Goal: Task Accomplishment & Management: Use online tool/utility

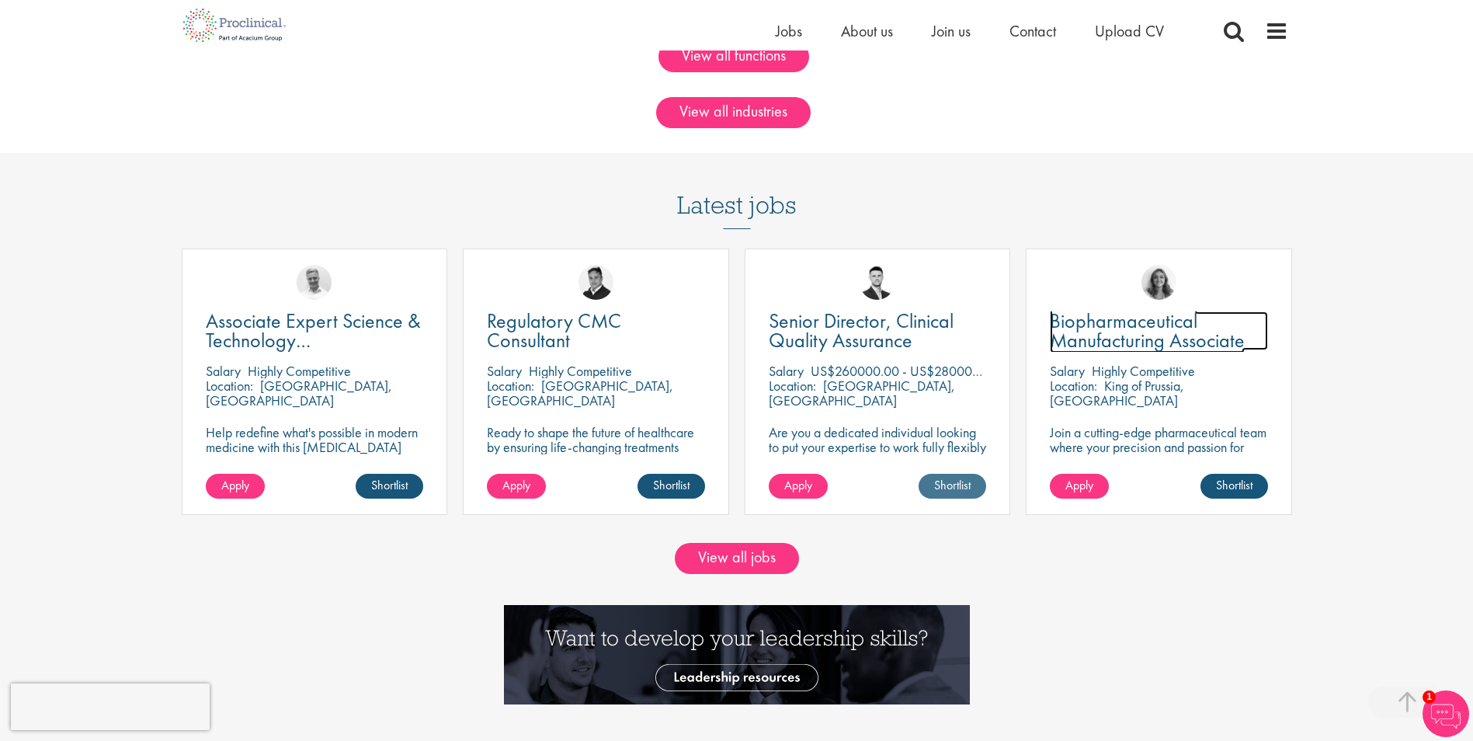
scroll to position [1398, 0]
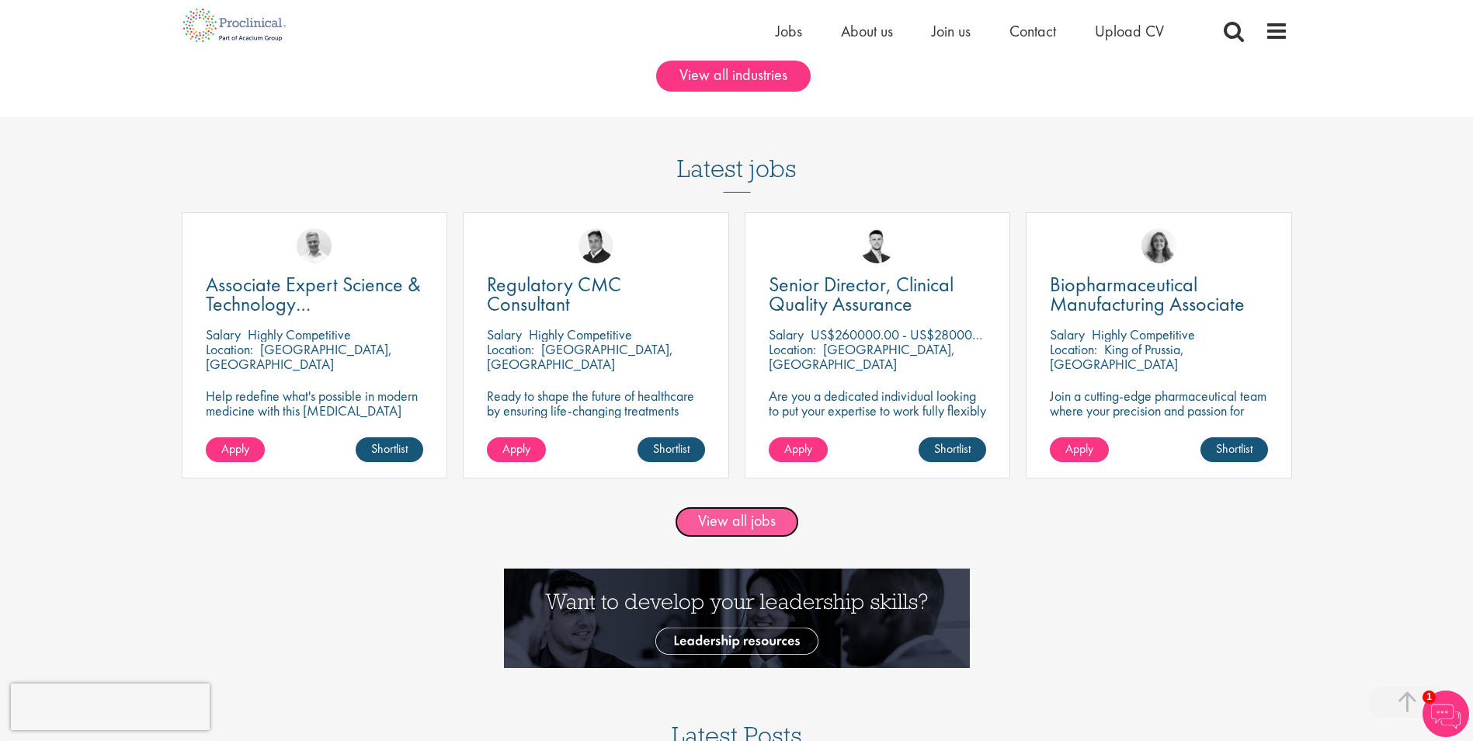
click at [774, 519] on link "View all jobs" at bounding box center [737, 521] width 124 height 31
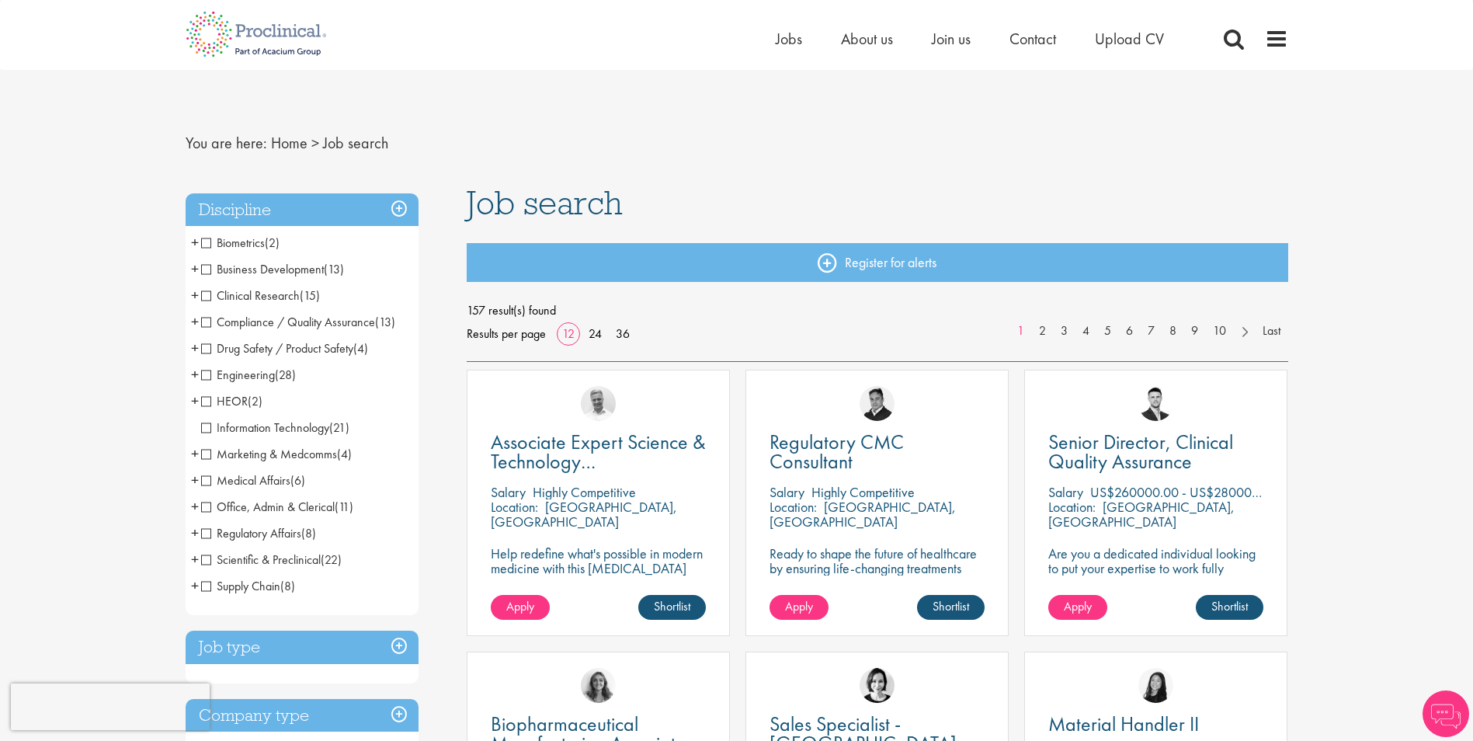
click at [195, 293] on span "+" at bounding box center [195, 294] width 8 height 23
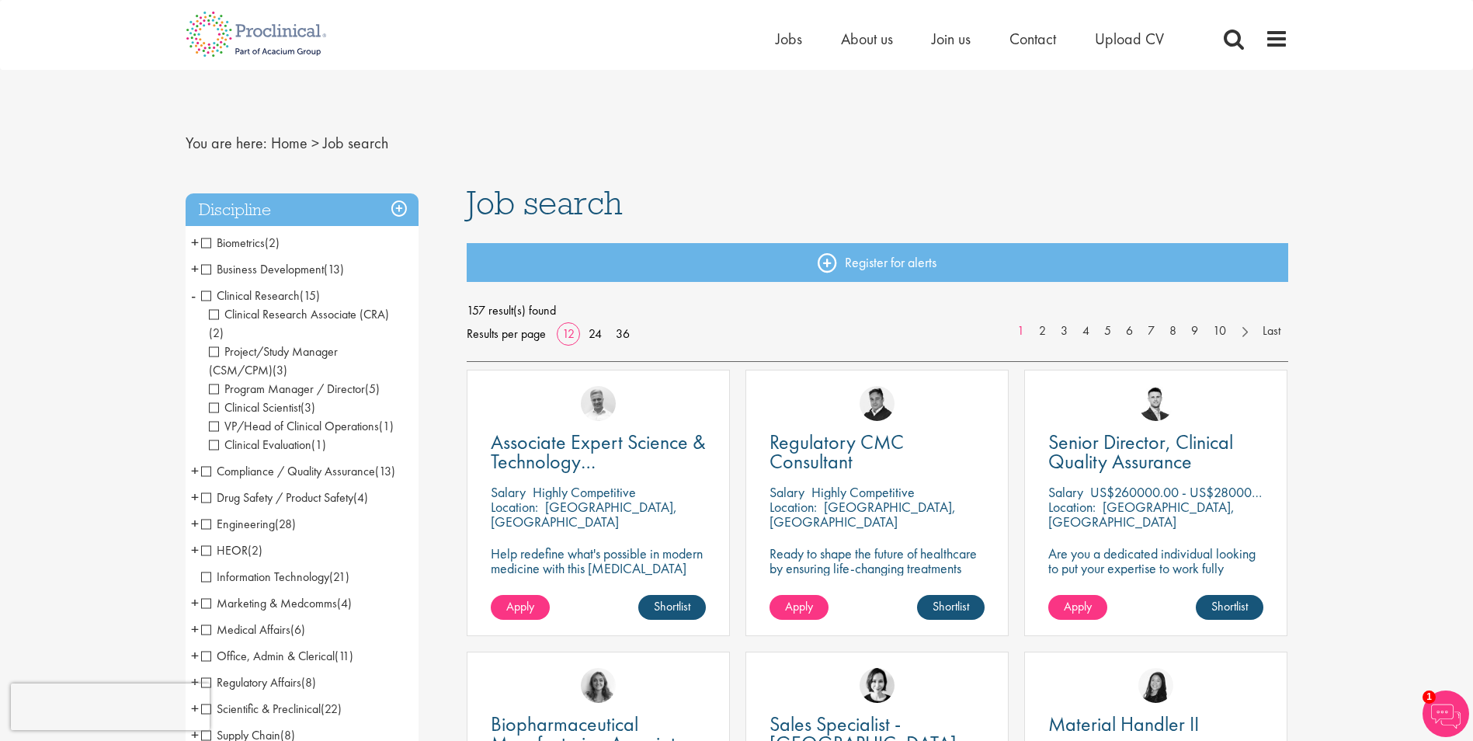
click at [196, 485] on span "+" at bounding box center [195, 496] width 8 height 23
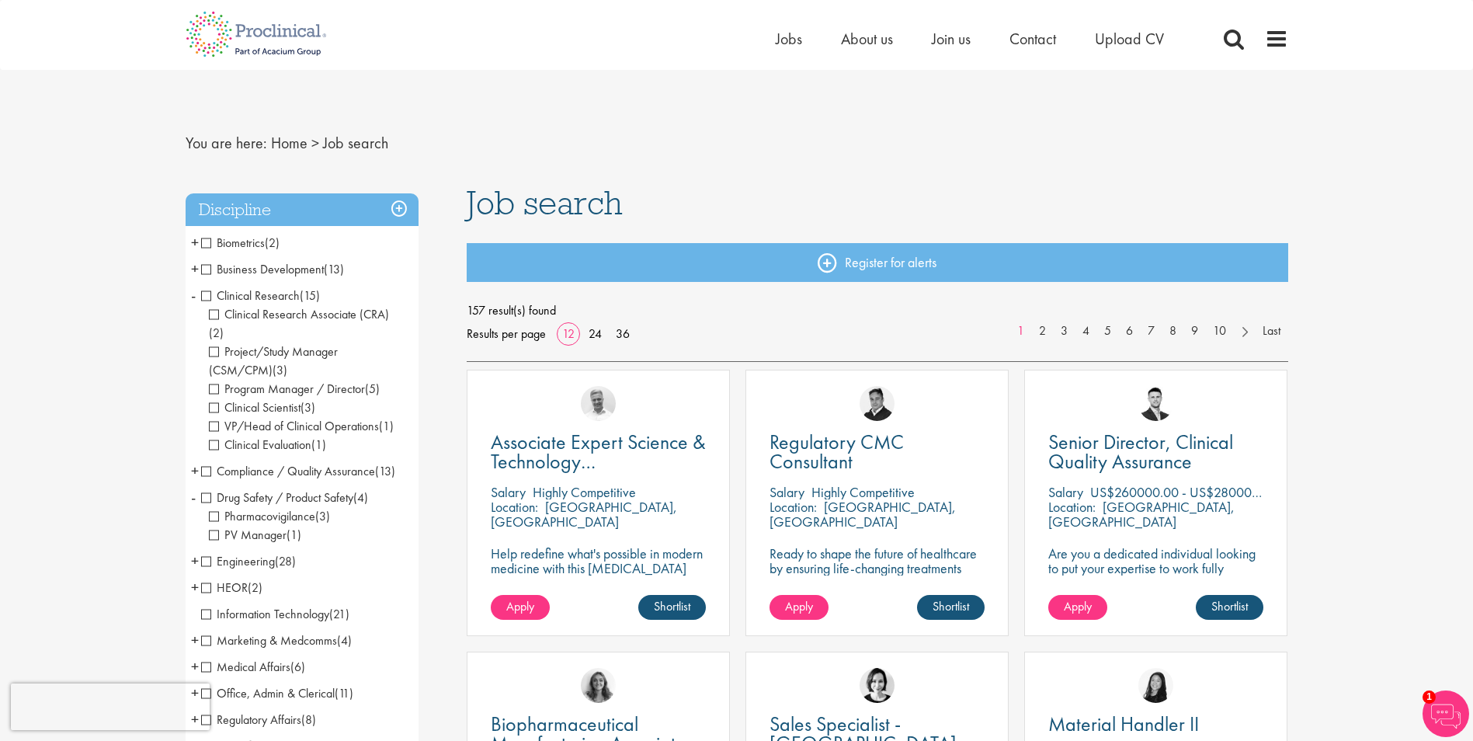
click at [196, 484] on li "Drug Safety / Product Safety (4) - + Pharmacovigilance (3) PV Manager (1)" at bounding box center [302, 516] width 233 height 64
click at [193, 293] on span "-" at bounding box center [193, 294] width 5 height 23
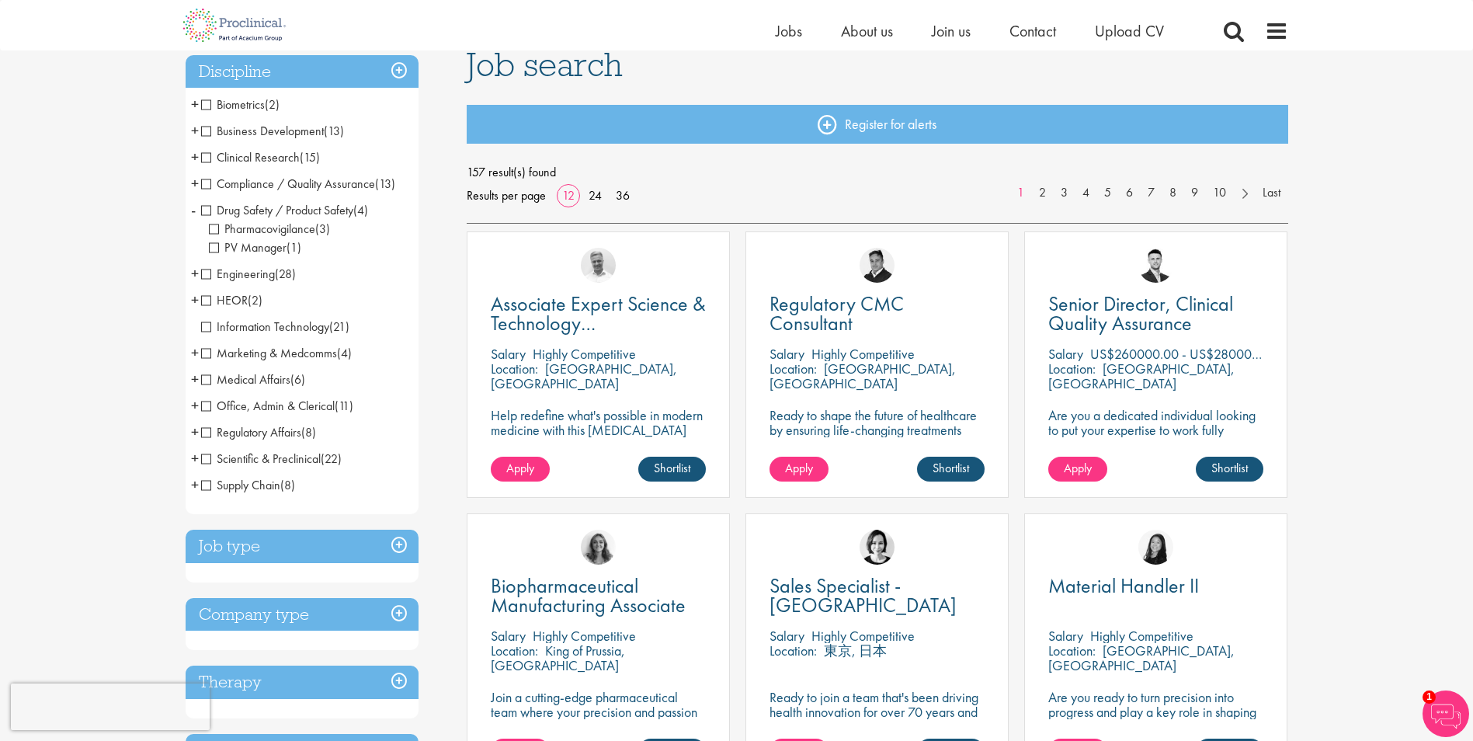
scroll to position [155, 0]
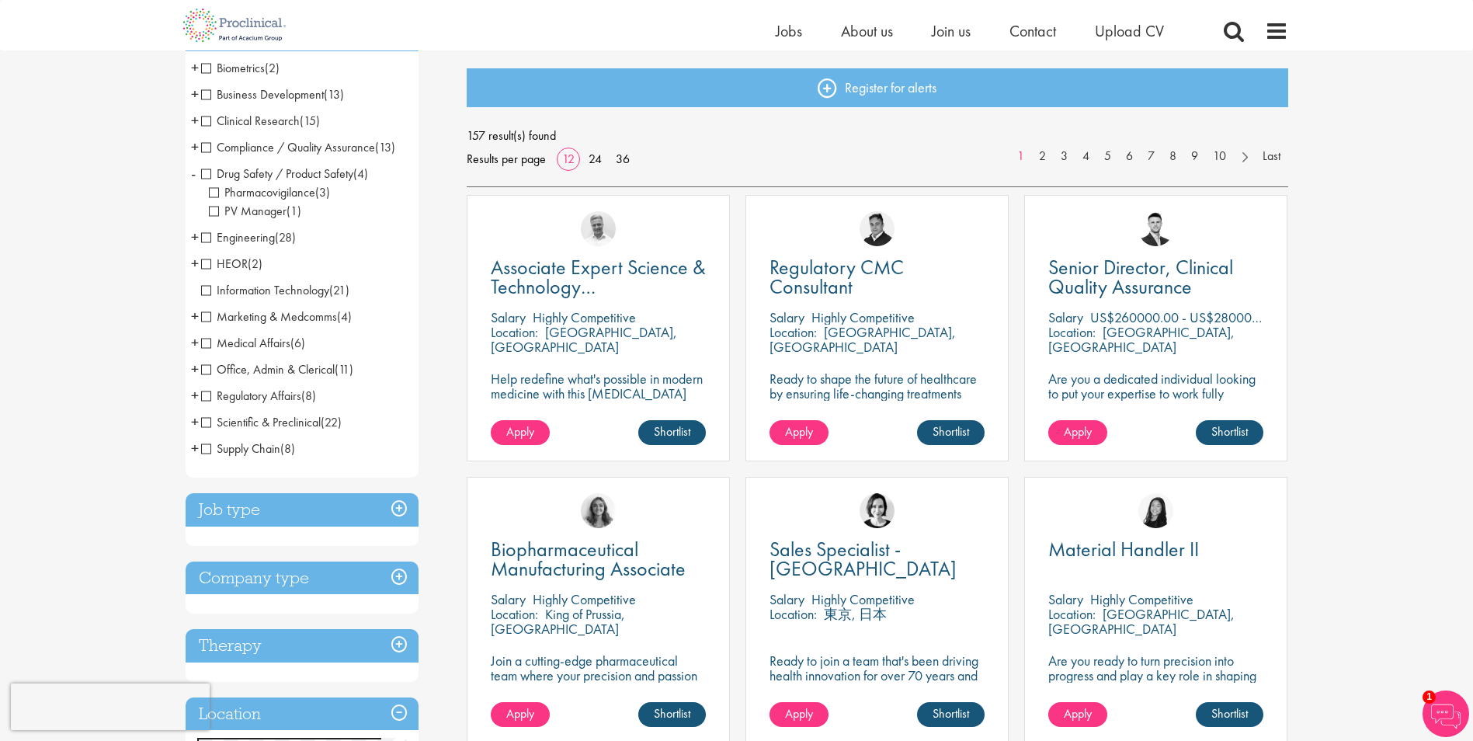
click at [399, 507] on h3 "Job type" at bounding box center [302, 509] width 233 height 33
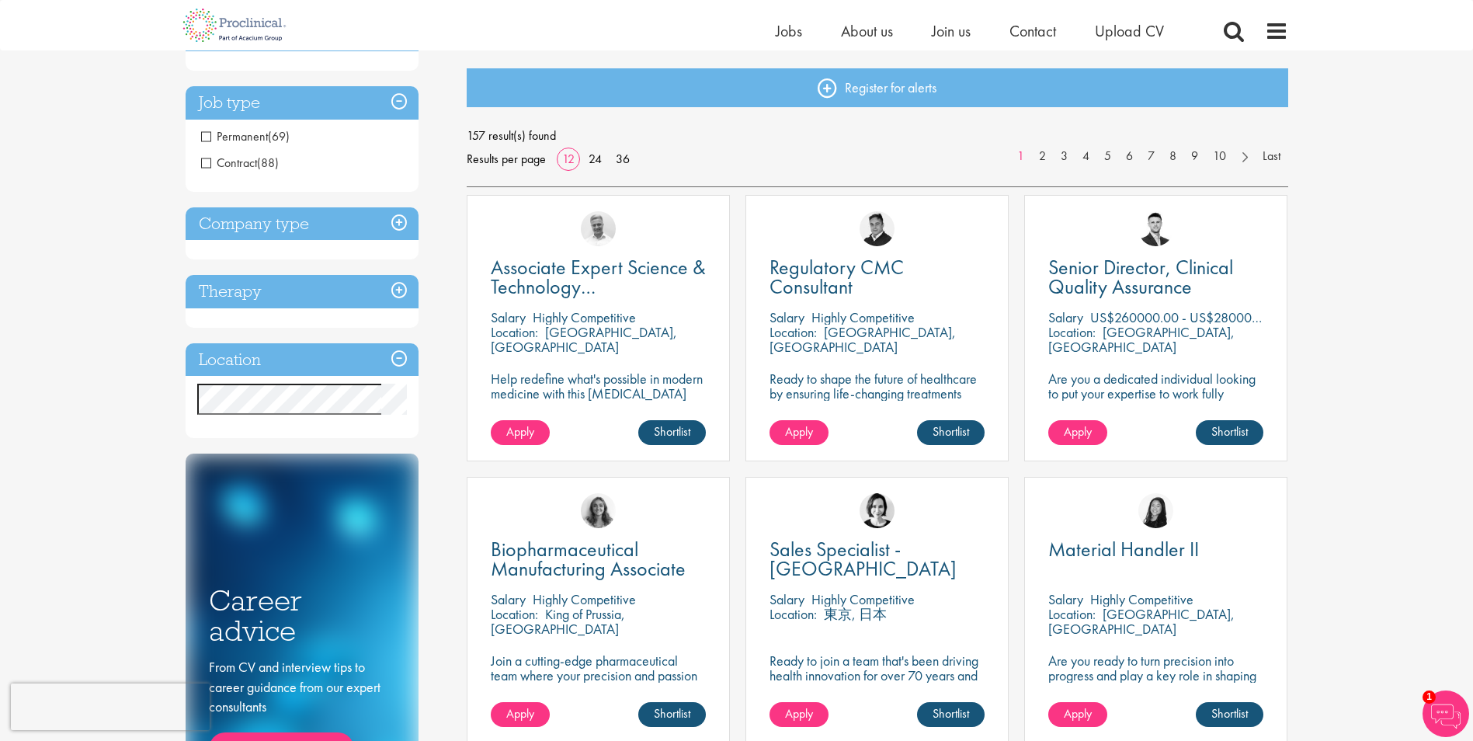
click at [280, 130] on span "(69)" at bounding box center [279, 136] width 22 height 16
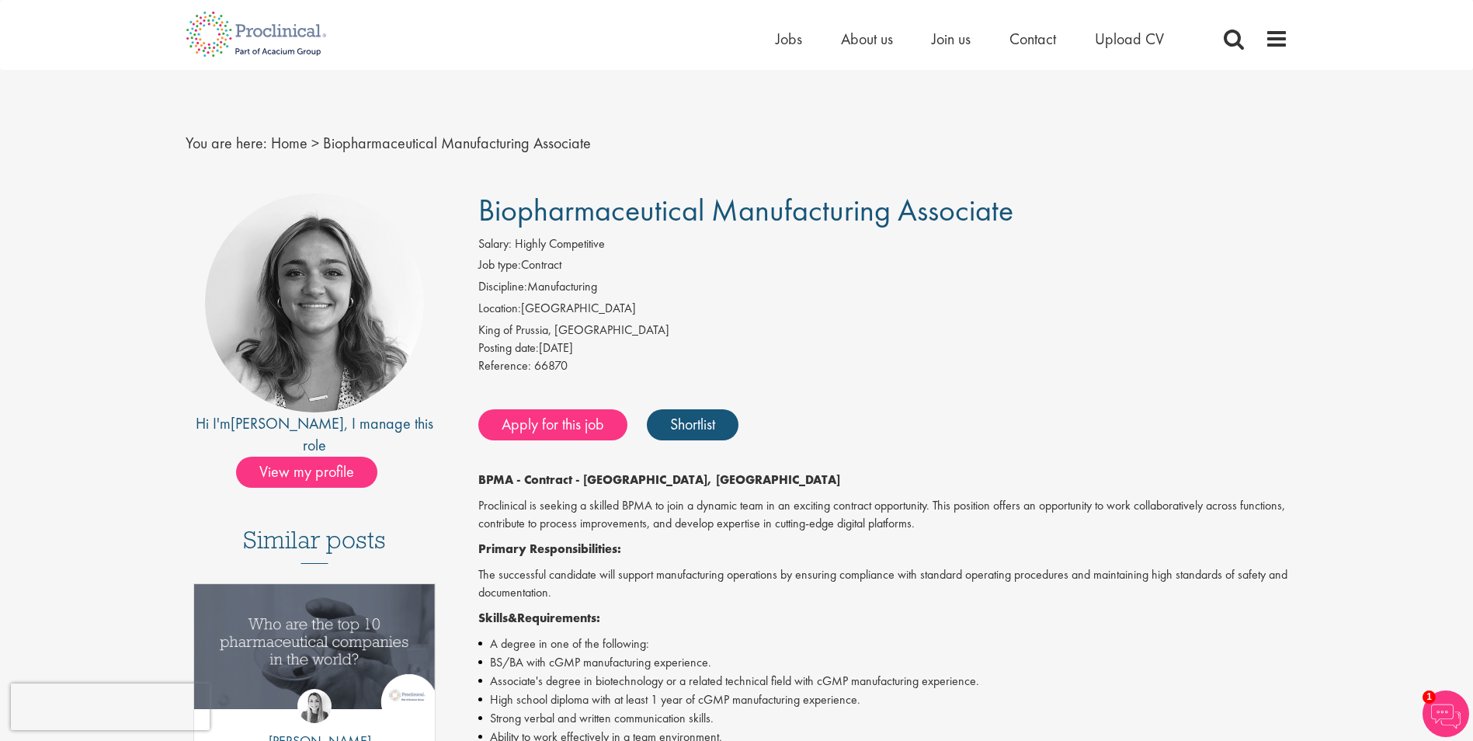
drag, startPoint x: 344, startPoint y: 457, endPoint x: 620, endPoint y: 321, distance: 307.7
click at [620, 321] on div "King of Prussia, [GEOGRAPHIC_DATA]" at bounding box center [883, 330] width 810 height 18
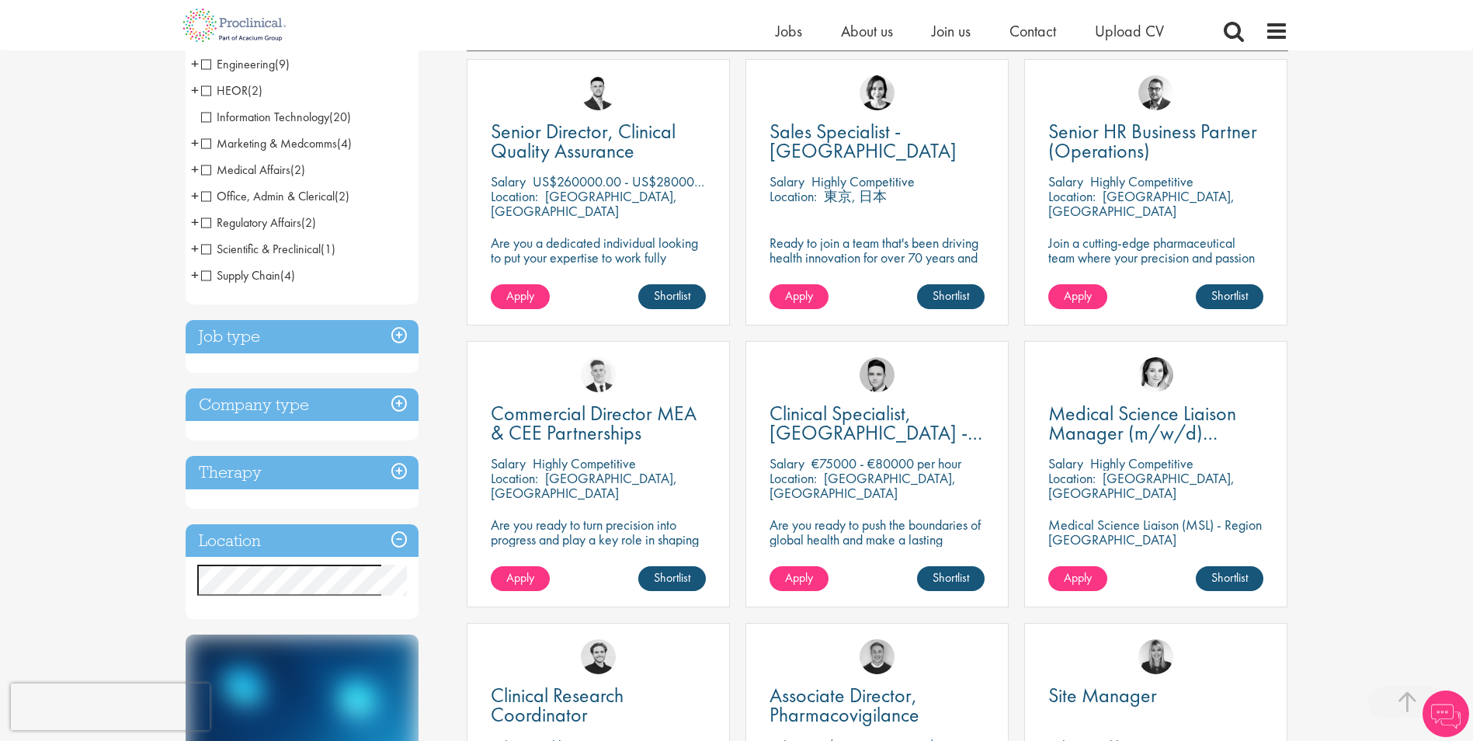
scroll to position [388, 0]
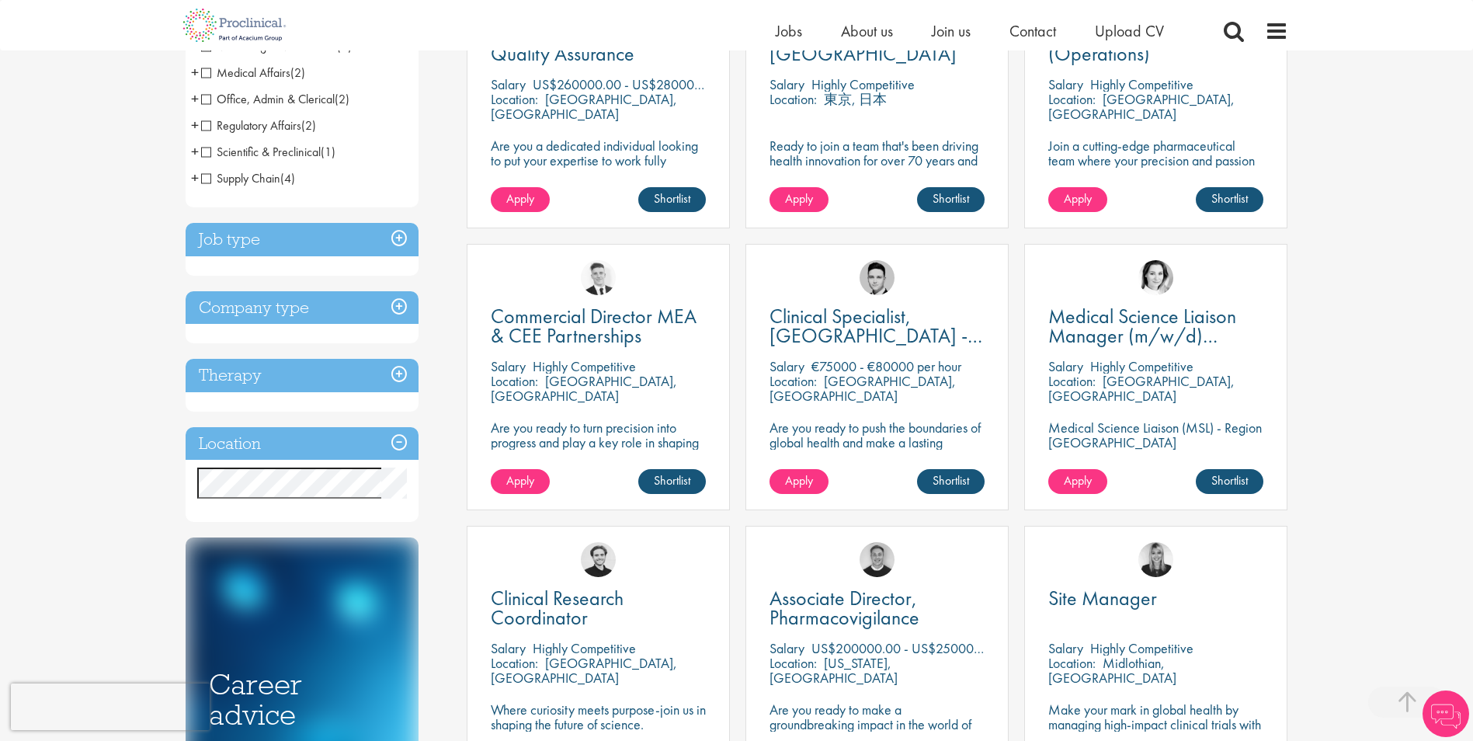
click at [394, 304] on h3 "Company type" at bounding box center [302, 307] width 233 height 33
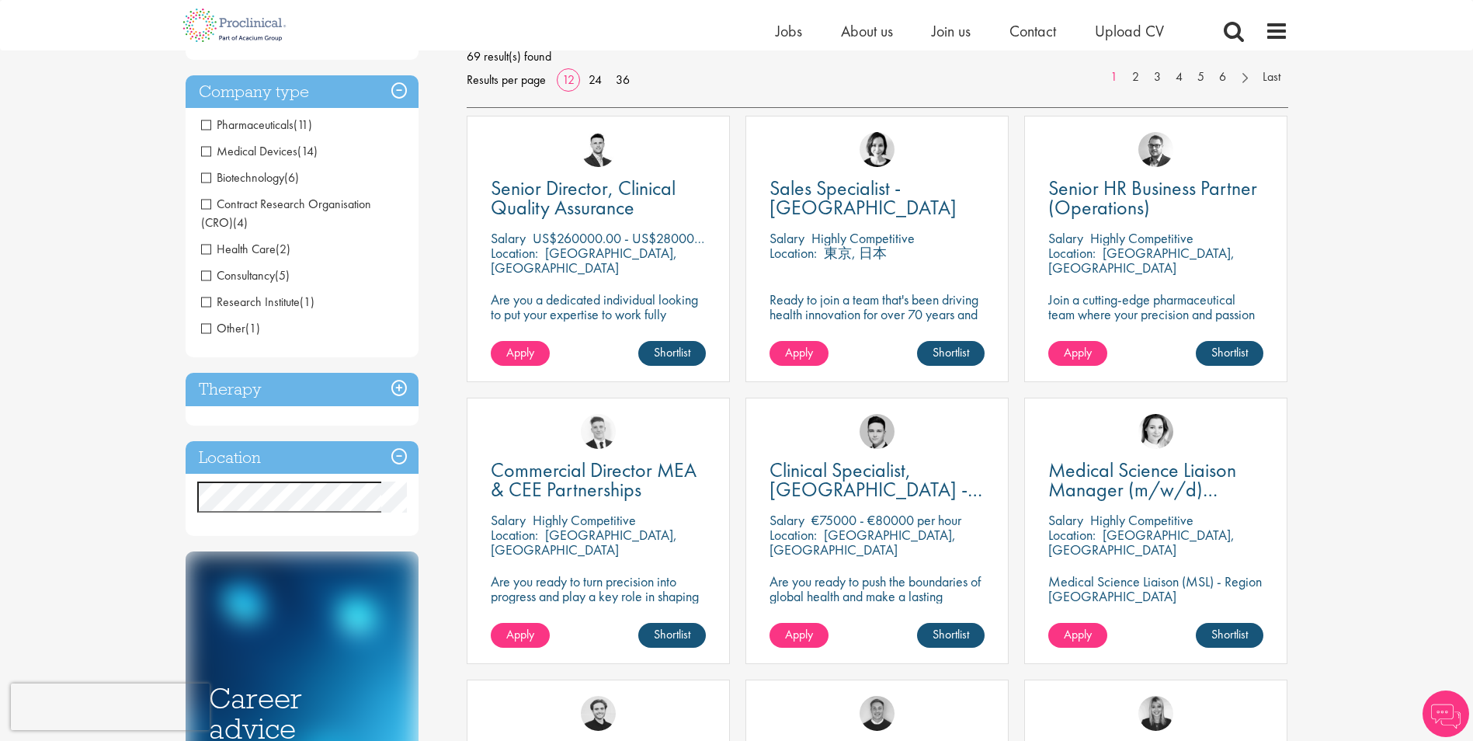
scroll to position [233, 0]
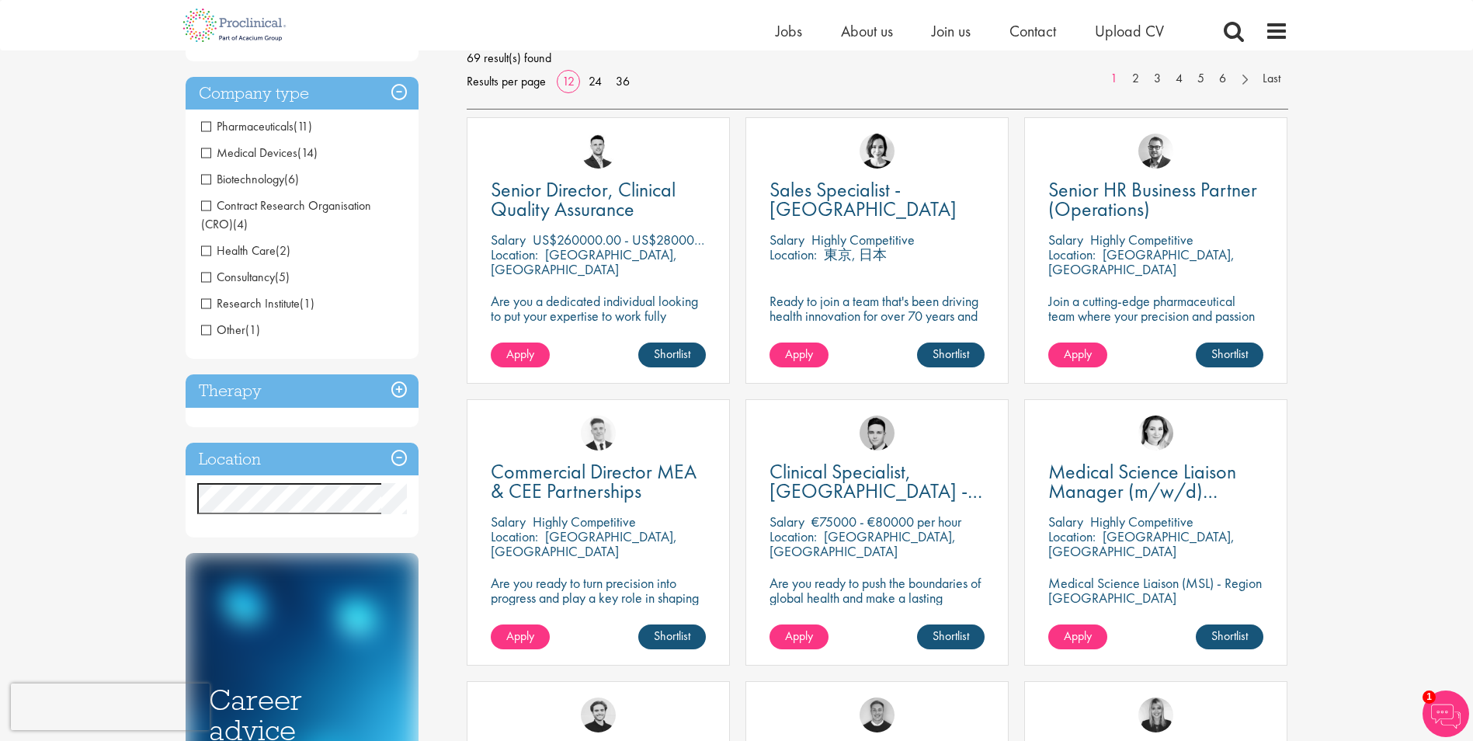
click at [212, 124] on span "Pharmaceuticals" at bounding box center [247, 126] width 92 height 16
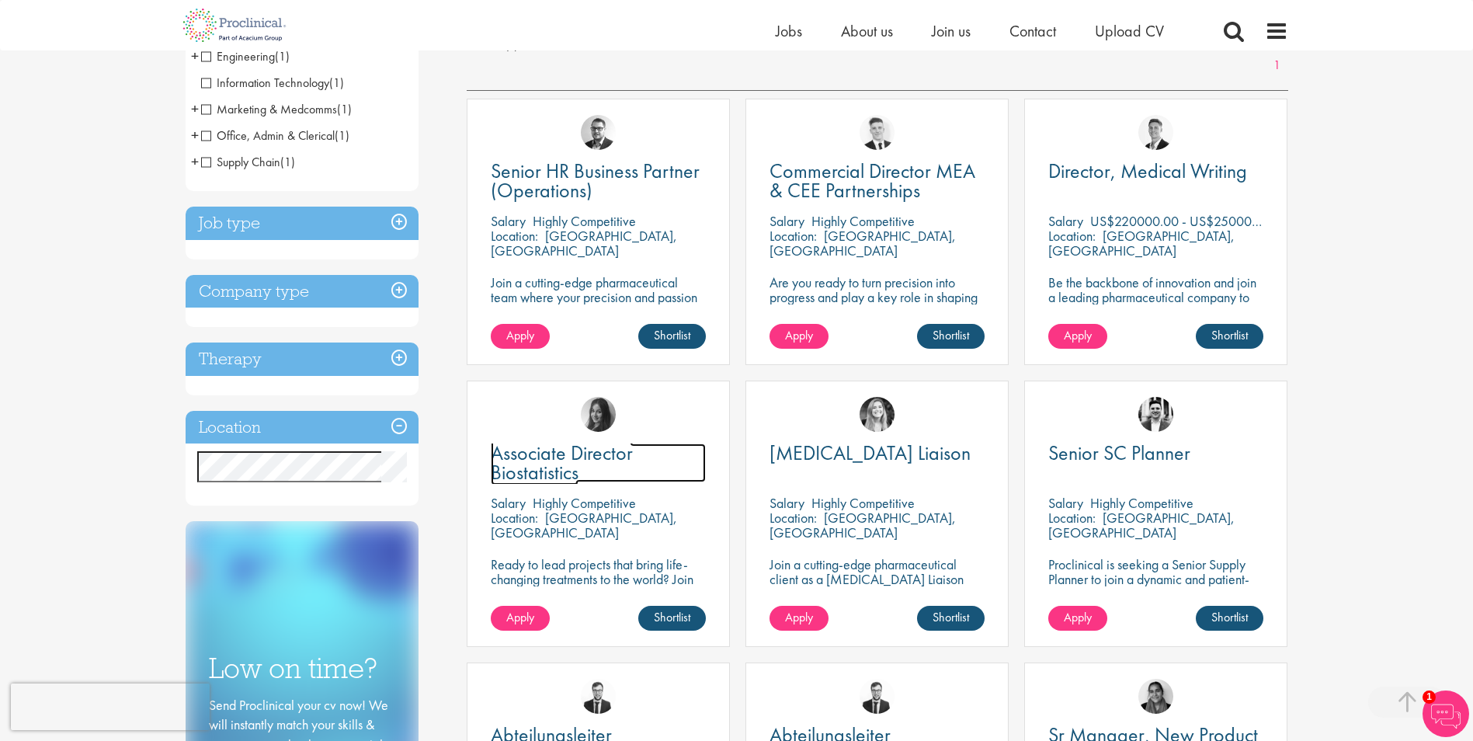
scroll to position [233, 0]
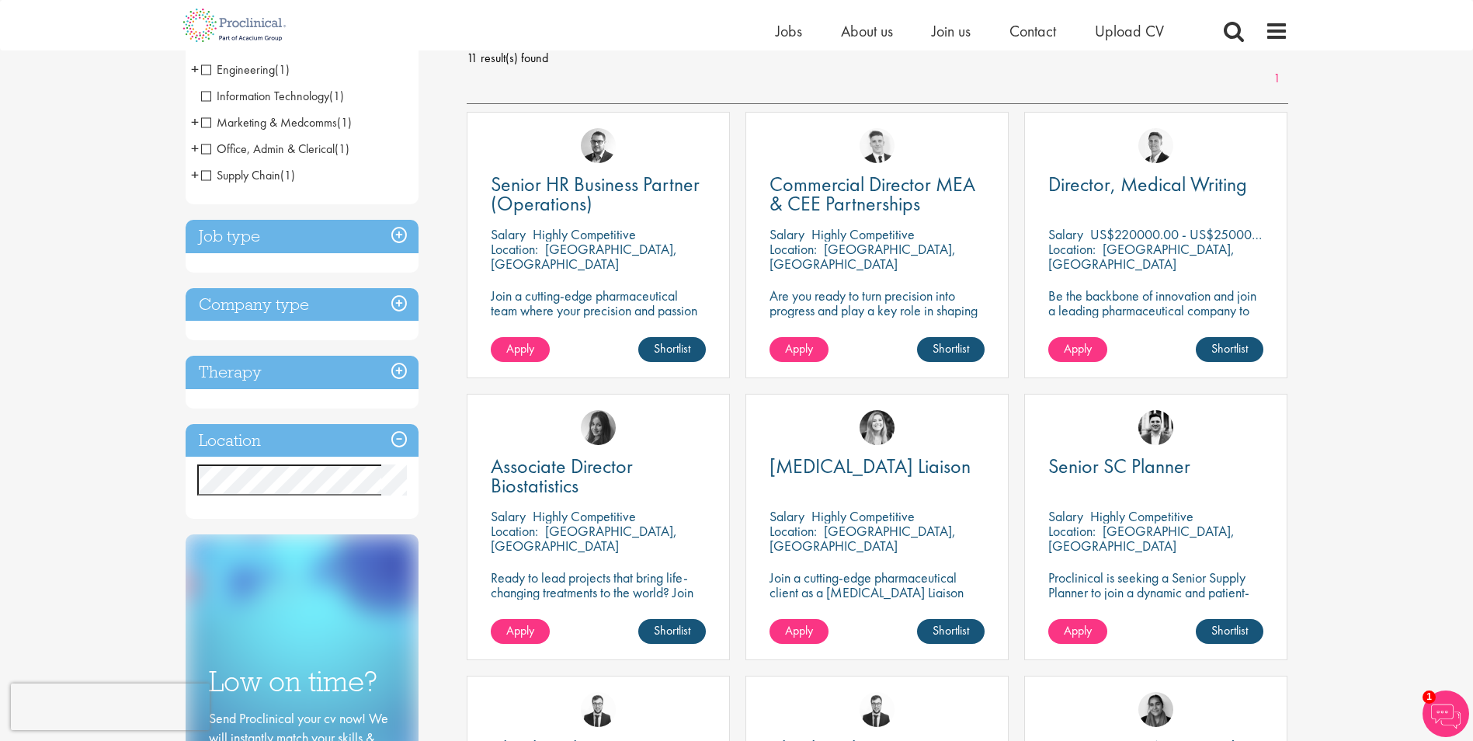
click at [402, 302] on h3 "Company type" at bounding box center [302, 304] width 233 height 33
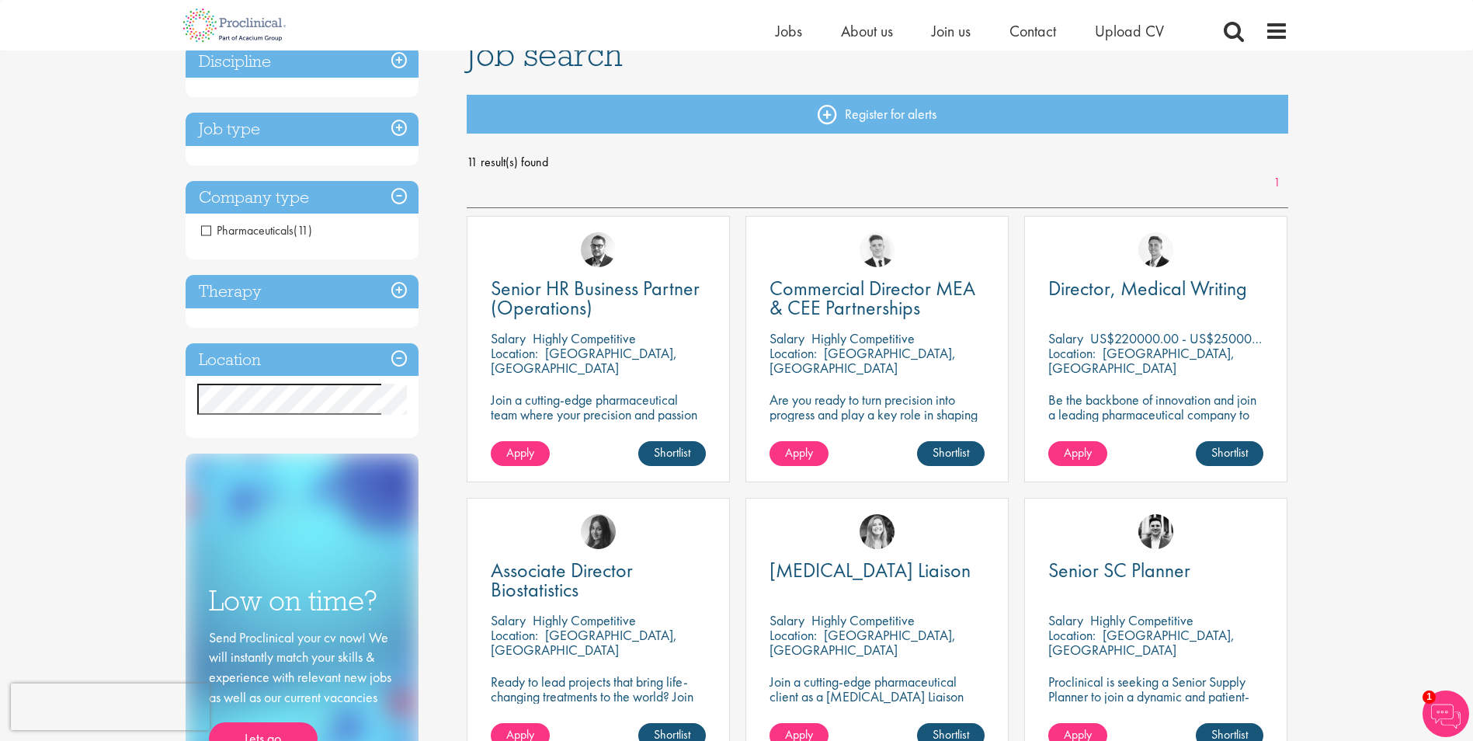
scroll to position [0, 0]
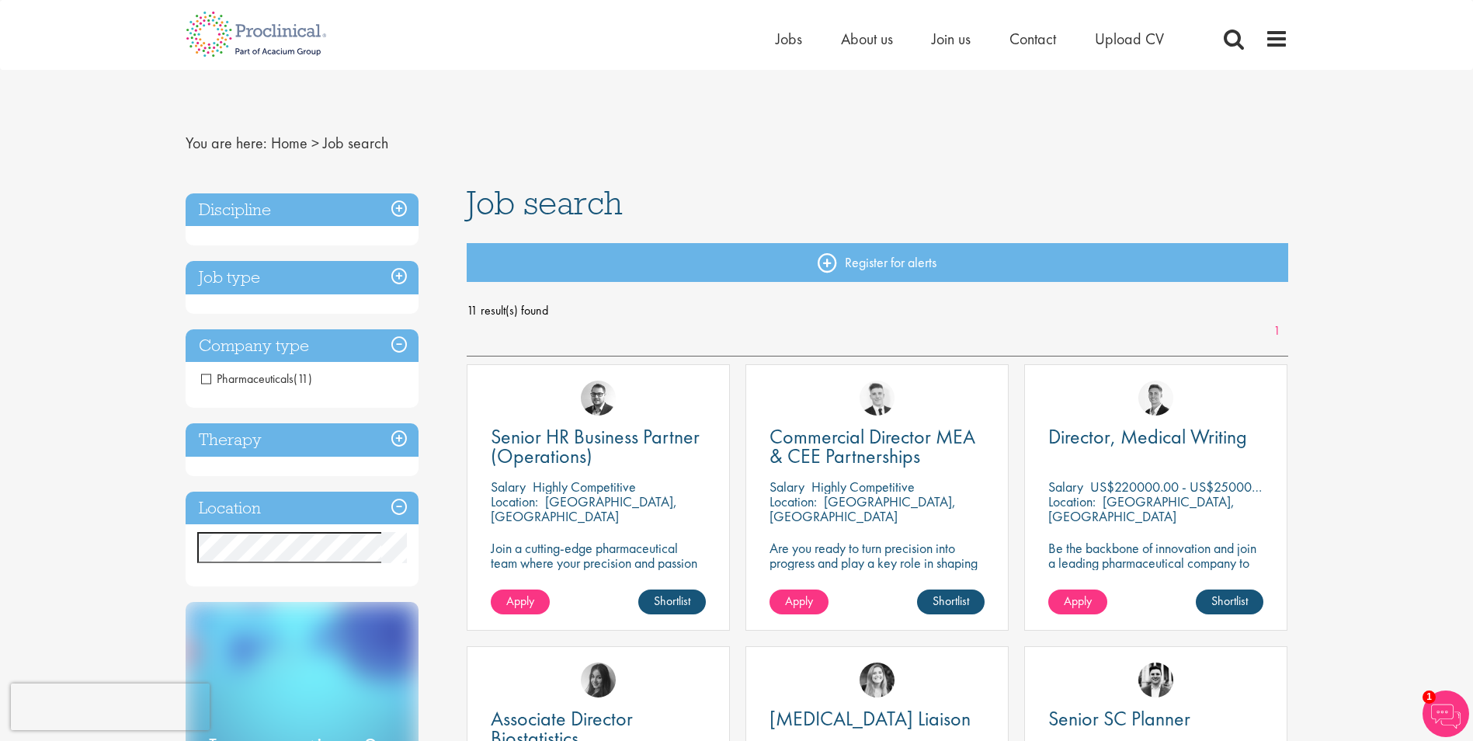
click at [203, 377] on span "Pharmaceuticals" at bounding box center [247, 378] width 92 height 16
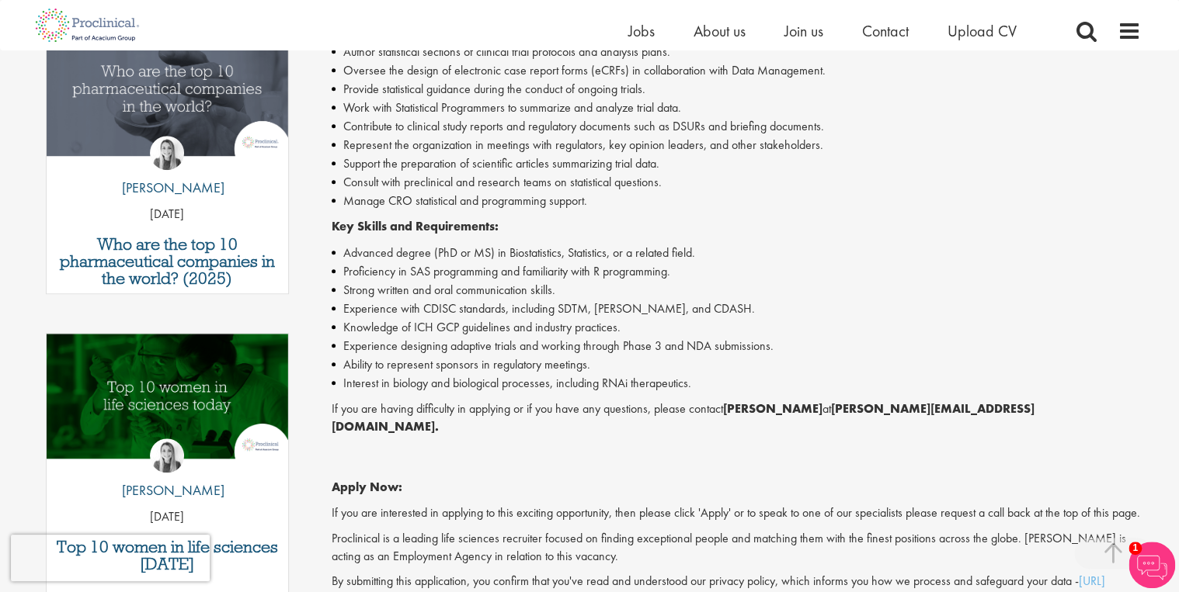
scroll to position [357, 0]
